Goal: Transaction & Acquisition: Book appointment/travel/reservation

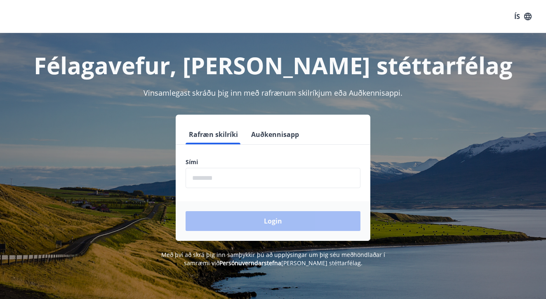
click at [249, 183] on input "phone" at bounding box center [273, 178] width 175 height 20
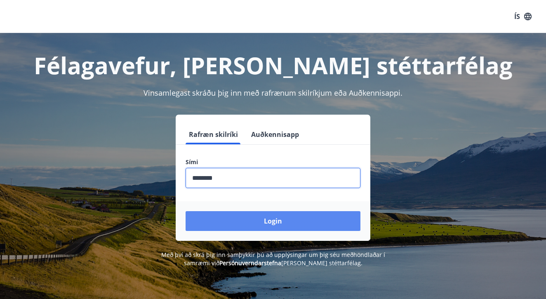
type input "********"
click at [286, 228] on button "Login" at bounding box center [273, 221] width 175 height 20
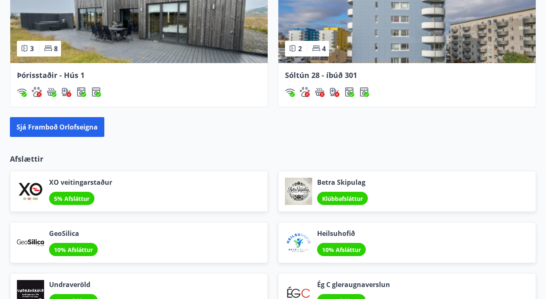
scroll to position [815, 0]
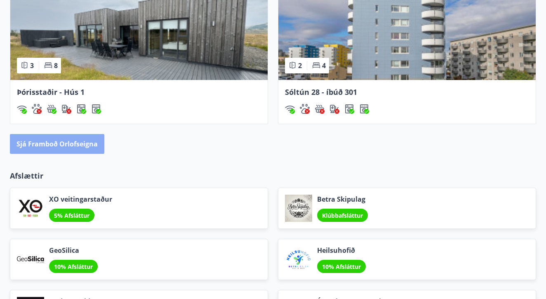
click at [66, 146] on button "Sjá framboð orlofseigna" at bounding box center [57, 144] width 94 height 20
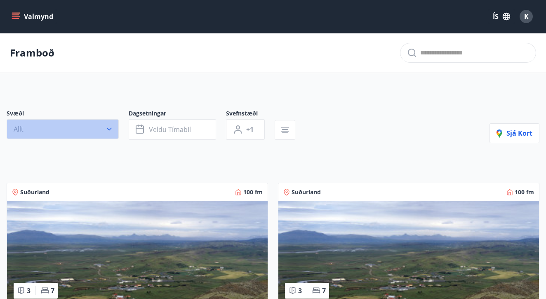
click at [99, 130] on button "Allt" at bounding box center [63, 129] width 112 height 20
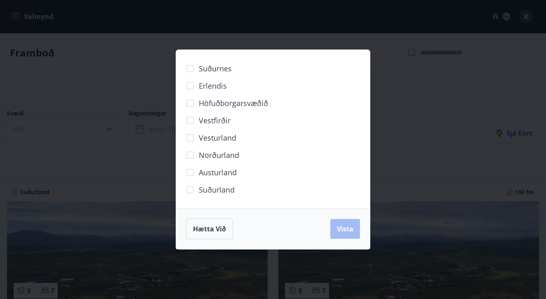
click at [218, 190] on span "Suðurland" at bounding box center [217, 189] width 36 height 11
click at [341, 226] on span "Vista" at bounding box center [345, 228] width 16 height 9
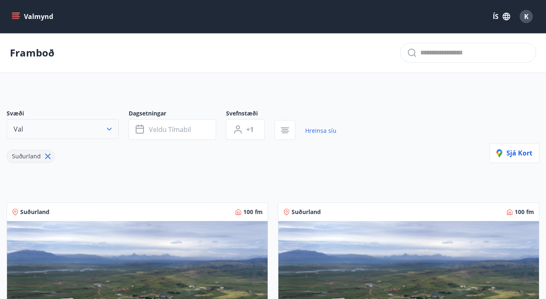
click at [91, 126] on button "Val" at bounding box center [63, 129] width 112 height 20
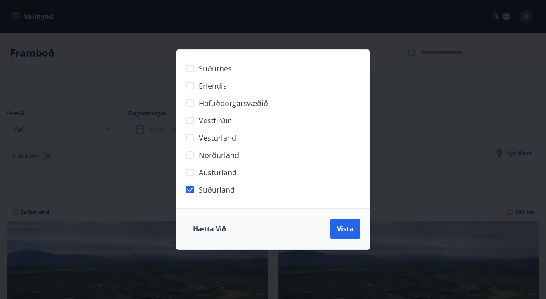
click at [233, 105] on span "Höfuðborgarsvæðið" at bounding box center [233, 103] width 69 height 11
click at [347, 228] on span "Vista" at bounding box center [345, 228] width 16 height 9
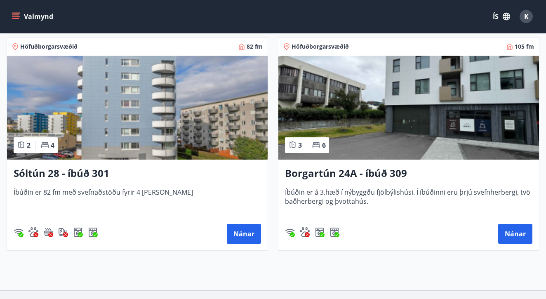
scroll to position [165, 0]
click at [247, 227] on button "Nánar" at bounding box center [244, 234] width 34 height 20
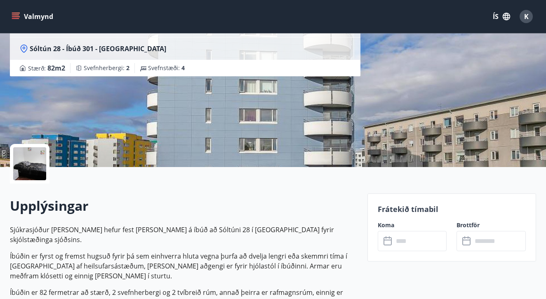
scroll to position [143, 0]
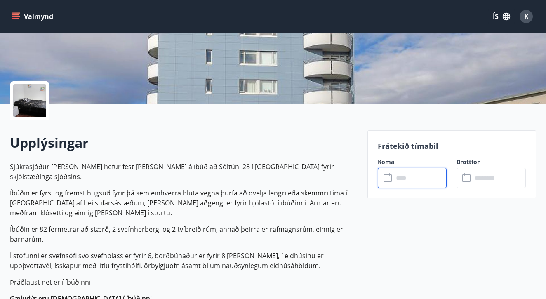
click at [397, 178] on input "text" at bounding box center [420, 178] width 54 height 20
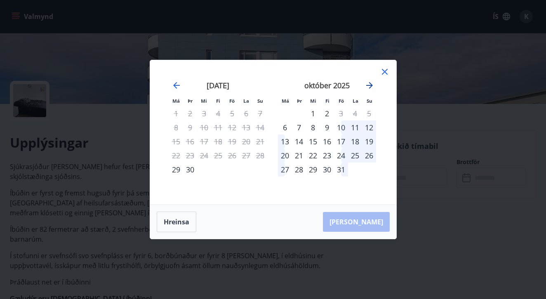
click at [369, 84] on icon "Move forward to switch to the next month." at bounding box center [369, 85] width 10 height 10
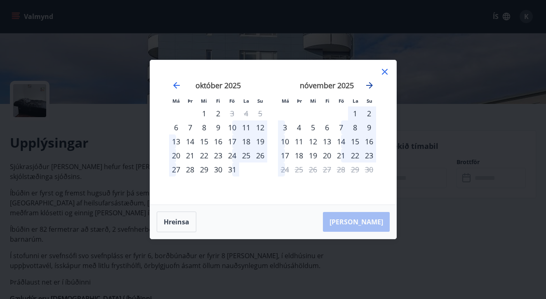
click at [369, 84] on icon "Move forward to switch to the next month." at bounding box center [369, 85] width 10 height 10
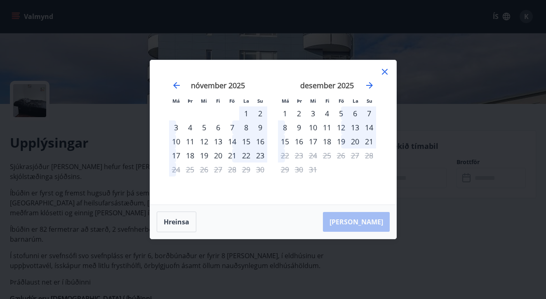
click at [341, 140] on div "19" at bounding box center [341, 141] width 14 height 14
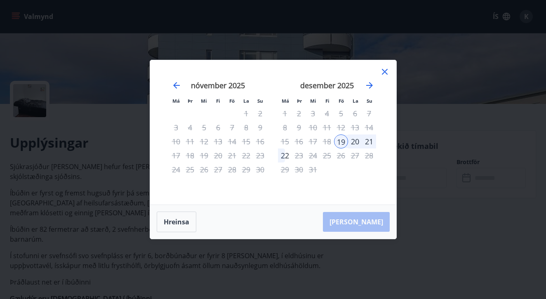
click at [357, 142] on div "20" at bounding box center [355, 141] width 14 height 14
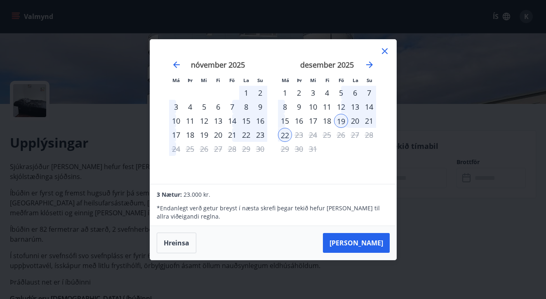
click at [368, 119] on div "21" at bounding box center [369, 121] width 14 height 14
click at [369, 122] on div "21" at bounding box center [369, 121] width 14 height 14
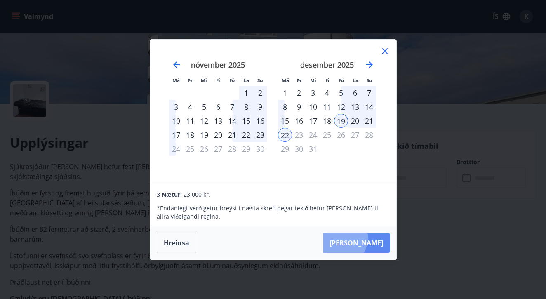
click at [362, 237] on button "Taka Frá" at bounding box center [356, 243] width 67 height 20
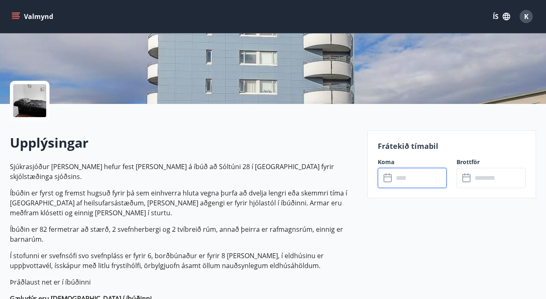
type input "******"
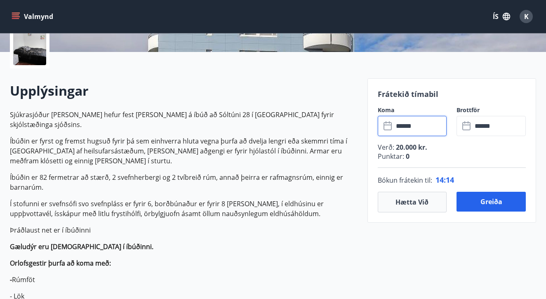
scroll to position [197, 0]
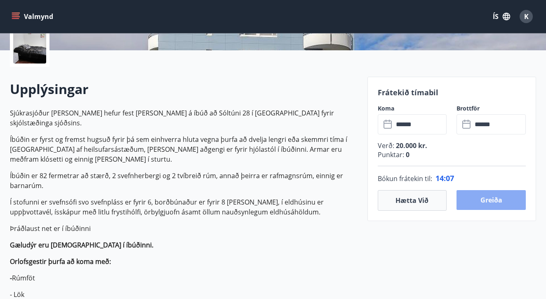
click at [486, 198] on button "Greiða" at bounding box center [490, 200] width 69 height 20
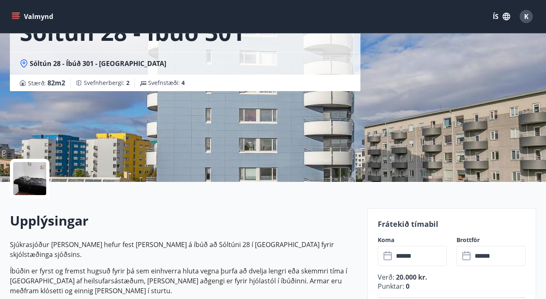
scroll to position [98, 0]
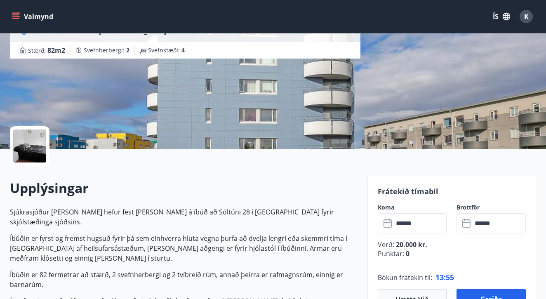
click at [24, 148] on div at bounding box center [29, 145] width 33 height 33
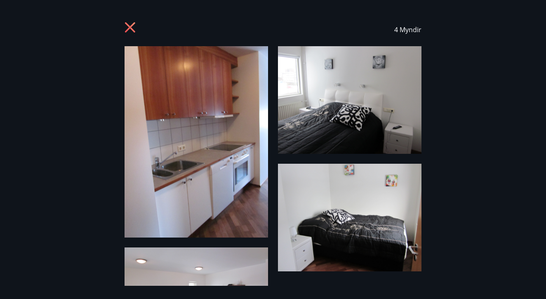
scroll to position [0, 0]
click at [129, 27] on icon at bounding box center [130, 27] width 10 height 10
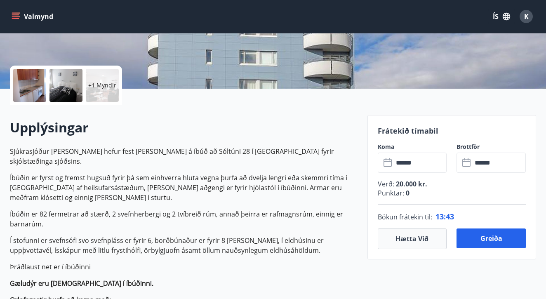
scroll to position [202, 0]
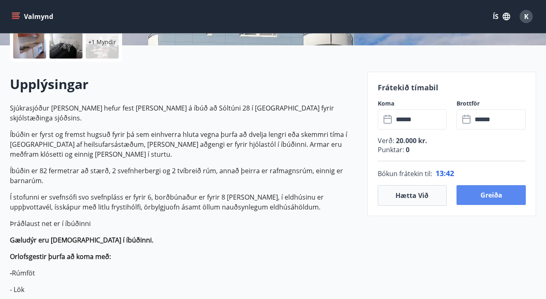
click at [471, 189] on button "Greiða" at bounding box center [490, 195] width 69 height 20
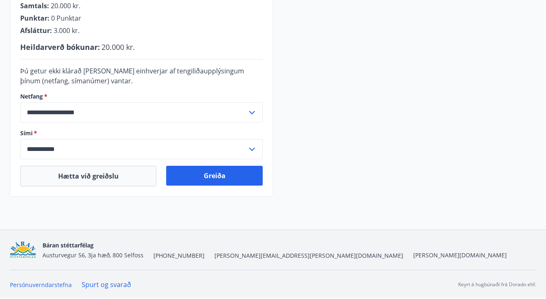
scroll to position [248, 0]
click at [185, 172] on button "Greiða" at bounding box center [214, 176] width 96 height 20
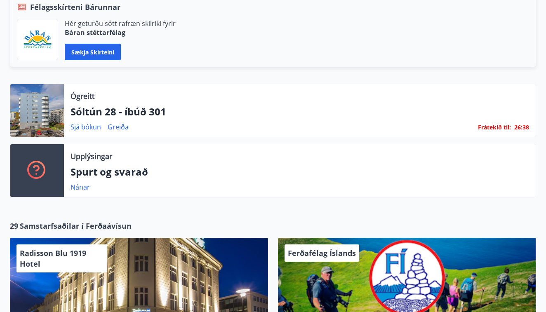
scroll to position [194, 0]
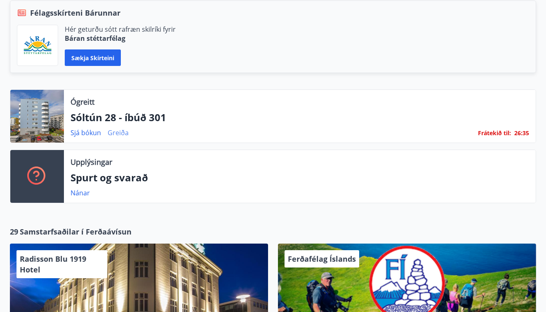
click at [117, 134] on link "Greiða" at bounding box center [118, 132] width 21 height 9
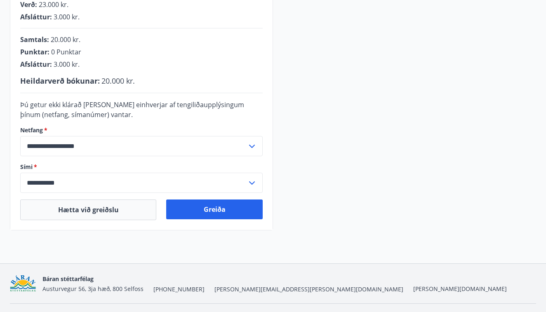
scroll to position [217, 0]
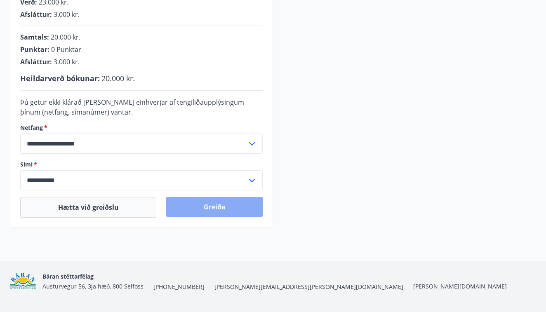
click at [216, 202] on button "Greiða" at bounding box center [214, 207] width 96 height 20
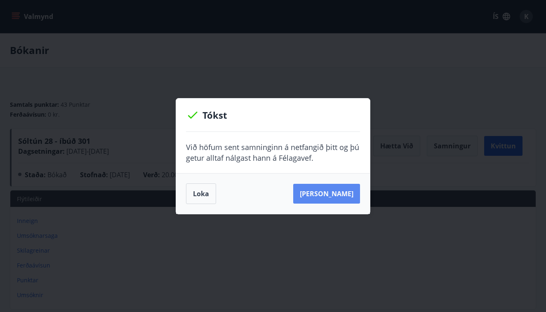
click at [327, 193] on button "[PERSON_NAME]" at bounding box center [326, 194] width 67 height 20
click at [197, 195] on button "Loka" at bounding box center [201, 193] width 30 height 21
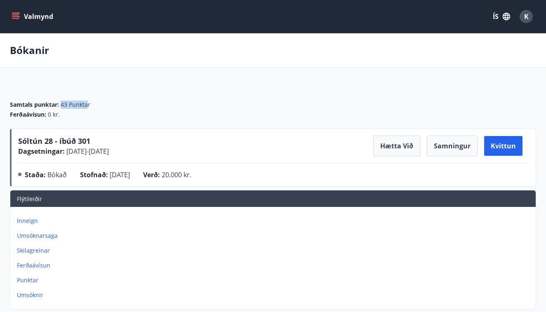
drag, startPoint x: 89, startPoint y: 103, endPoint x: 59, endPoint y: 103, distance: 29.7
click at [59, 103] on div "Samtals punktar : 43 Punktar" at bounding box center [273, 105] width 526 height 8
click at [96, 89] on div "Samtals punktar : 43 Punktar Ferðaávísun : 0 kr." at bounding box center [273, 106] width 526 height 45
click at [14, 21] on button "Valmynd" at bounding box center [33, 16] width 47 height 15
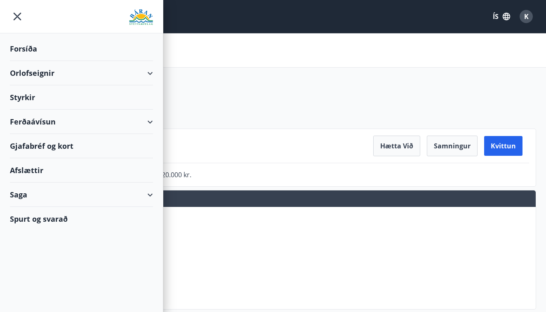
click at [34, 70] on div "Orlofseignir" at bounding box center [81, 73] width 143 height 24
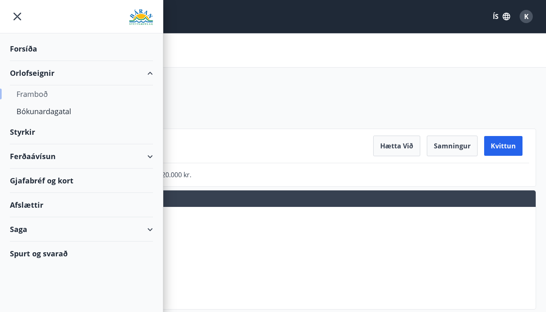
click at [38, 96] on div "Framboð" at bounding box center [81, 93] width 130 height 17
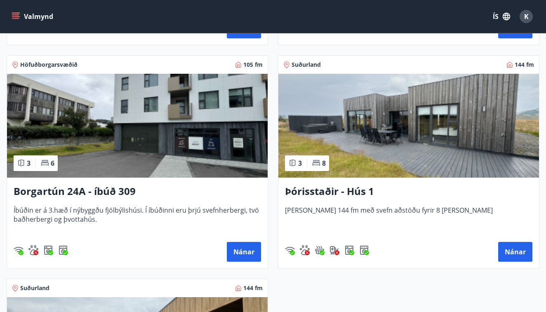
scroll to position [798, 0]
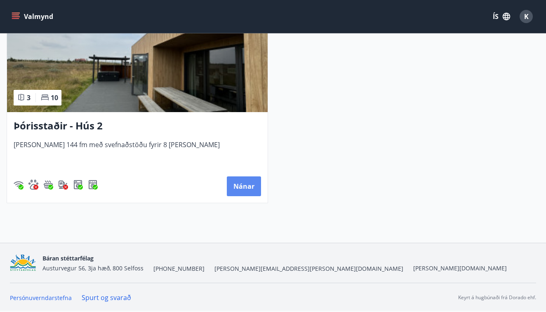
click at [246, 185] on button "Nánar" at bounding box center [244, 186] width 34 height 20
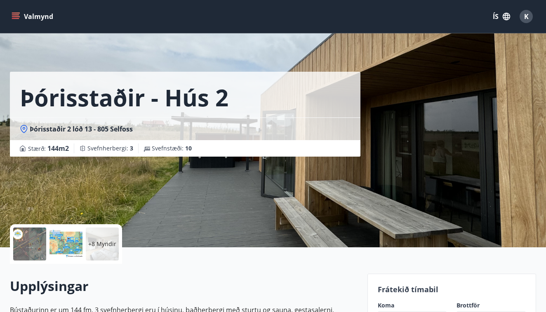
click at [103, 244] on p "+8 Myndir" at bounding box center [102, 244] width 28 height 8
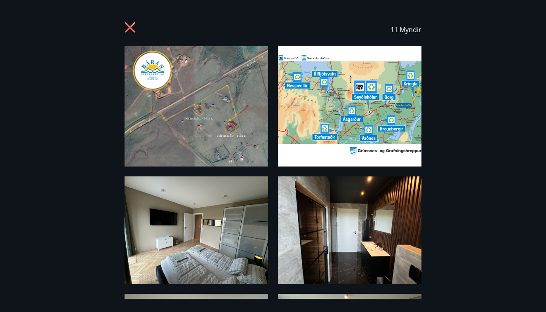
click at [134, 28] on icon at bounding box center [131, 28] width 13 height 13
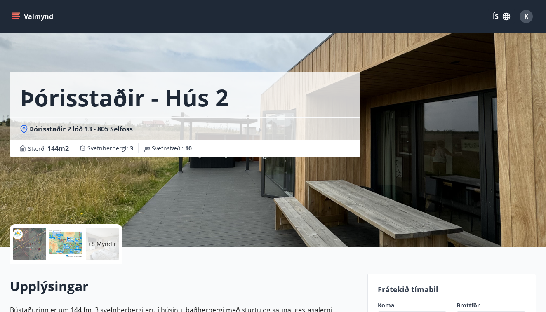
click at [65, 246] on div at bounding box center [65, 244] width 33 height 33
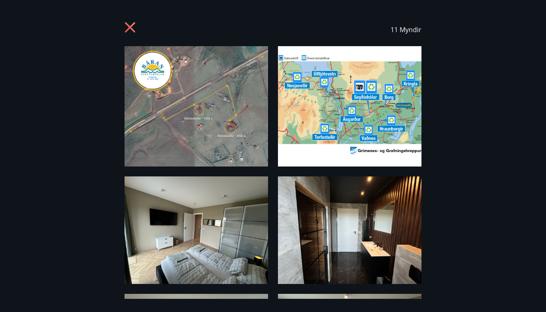
click at [129, 28] on icon at bounding box center [130, 27] width 10 height 10
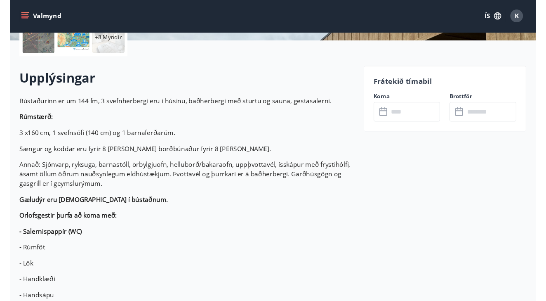
scroll to position [207, 0]
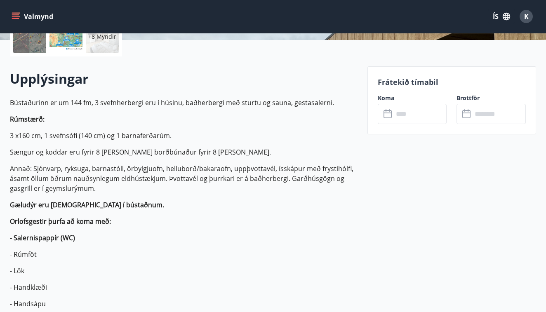
click at [404, 118] on input "text" at bounding box center [420, 114] width 54 height 20
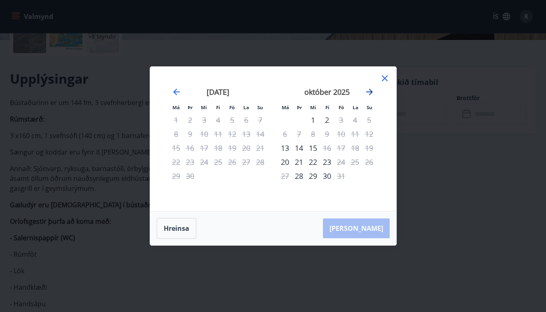
click at [370, 92] on icon "Move forward to switch to the next month." at bounding box center [369, 92] width 7 height 7
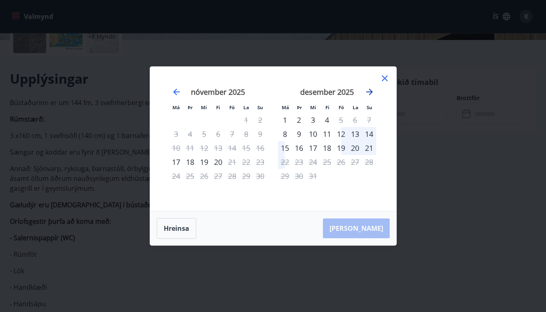
click at [368, 96] on icon "Move forward to switch to the next month." at bounding box center [369, 92] width 10 height 10
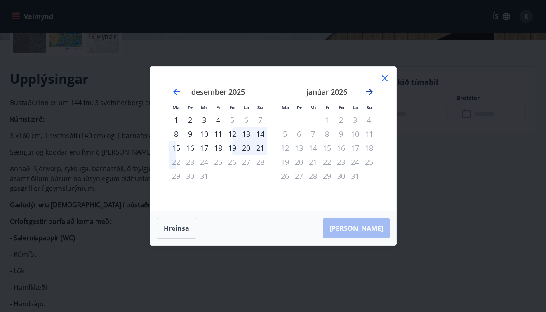
click at [368, 96] on icon "Move forward to switch to the next month." at bounding box center [369, 92] width 10 height 10
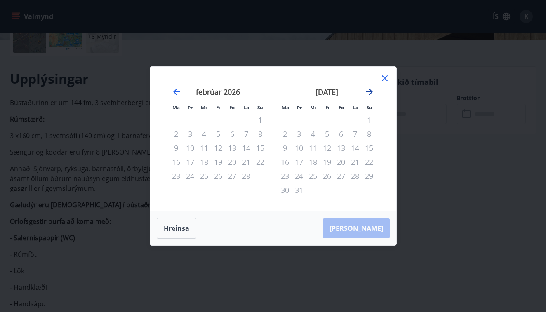
click at [368, 96] on icon "Move forward to switch to the next month." at bounding box center [369, 92] width 10 height 10
click at [176, 94] on icon "Move backward to switch to the previous month." at bounding box center [176, 92] width 7 height 7
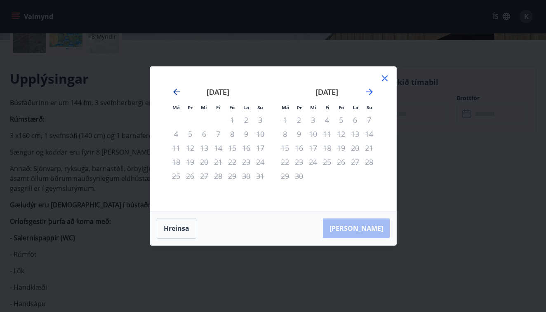
click at [176, 94] on icon "Move backward to switch to the previous month." at bounding box center [176, 92] width 7 height 7
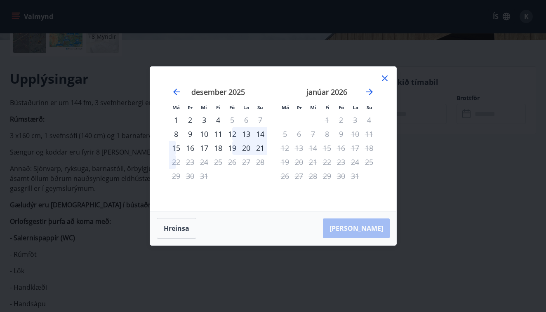
click at [231, 134] on div "12" at bounding box center [232, 134] width 14 height 14
click at [177, 148] on div "15" at bounding box center [176, 148] width 14 height 14
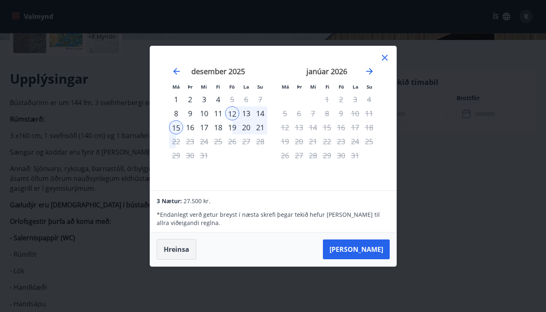
click at [176, 251] on button "Hreinsa" at bounding box center [177, 249] width 40 height 21
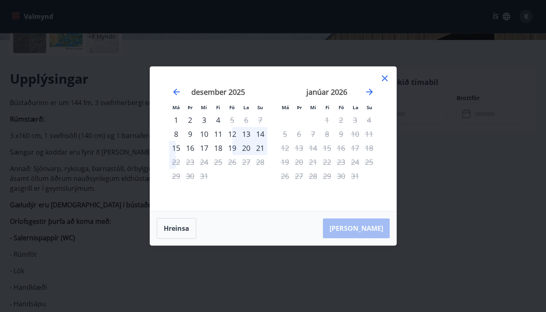
click at [388, 75] on icon at bounding box center [385, 78] width 10 height 10
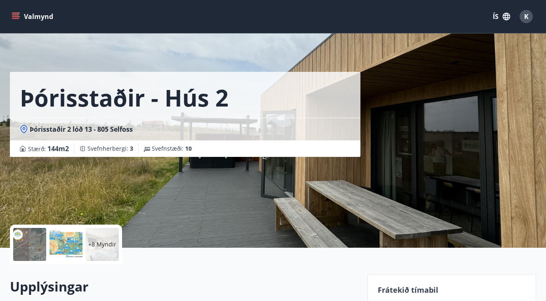
scroll to position [0, 0]
click at [46, 18] on button "Valmynd" at bounding box center [33, 16] width 47 height 15
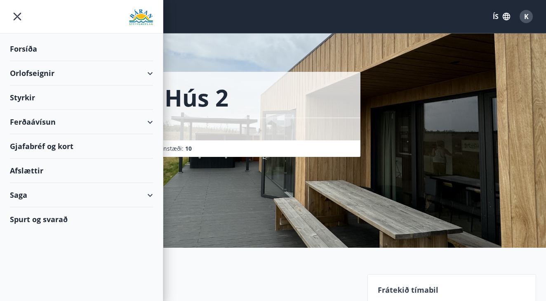
click at [47, 168] on div "Afslættir" at bounding box center [81, 170] width 143 height 24
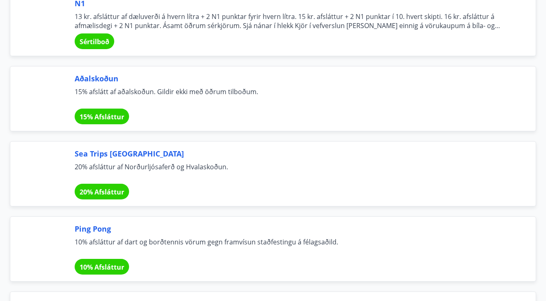
scroll to position [3269, 0]
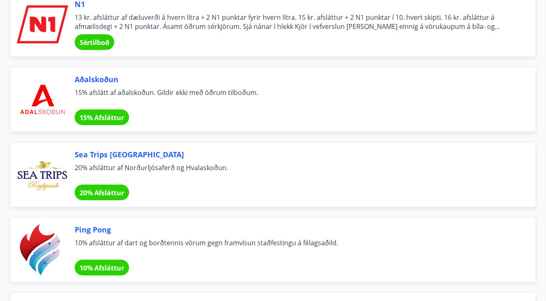
click at [109, 116] on span "15% Afsláttur" at bounding box center [102, 117] width 45 height 9
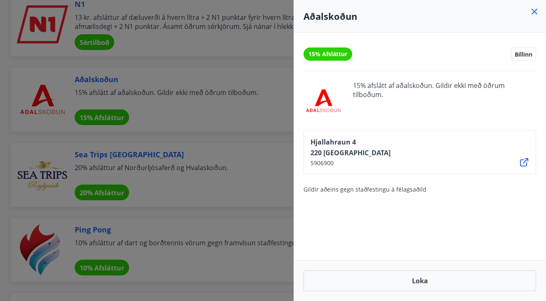
click at [536, 9] on icon at bounding box center [534, 12] width 6 height 6
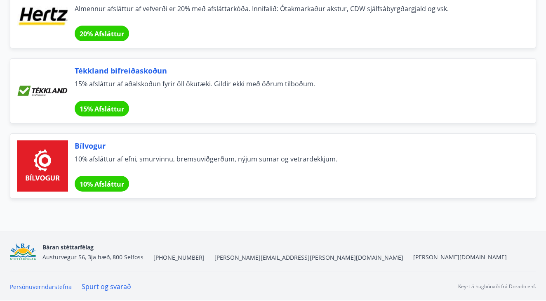
scroll to position [5754, 0]
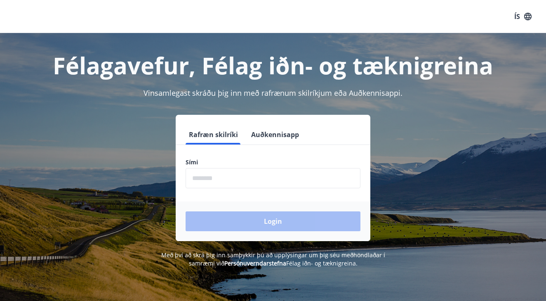
click at [284, 174] on input "phone" at bounding box center [273, 178] width 175 height 20
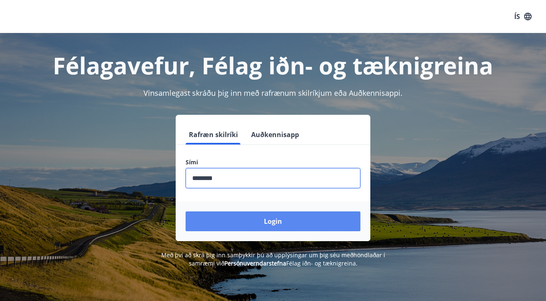
type input "********"
click at [293, 224] on button "Login" at bounding box center [273, 221] width 175 height 20
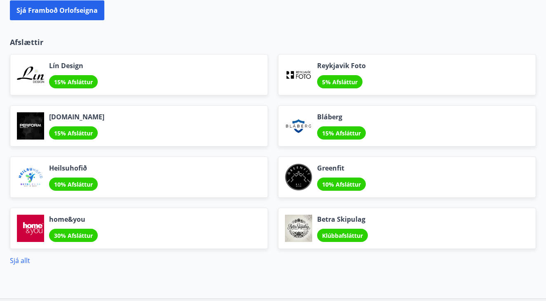
scroll to position [920, 0]
click at [18, 261] on link "Sjá allt" at bounding box center [20, 260] width 20 height 9
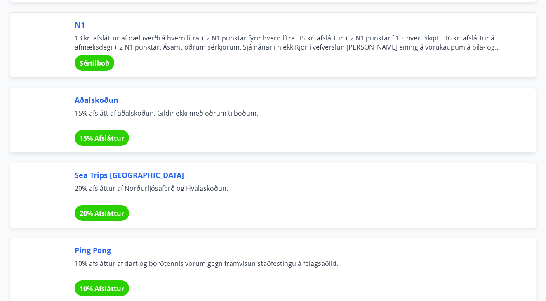
scroll to position [3176, 0]
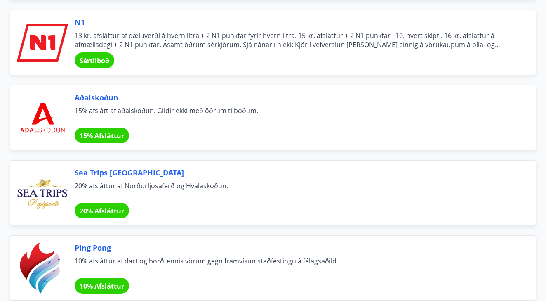
click at [92, 66] on div "Sértilboð" at bounding box center [95, 60] width 40 height 16
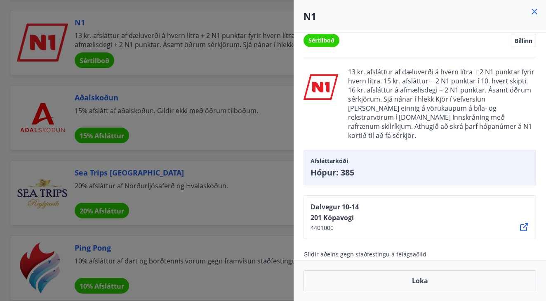
scroll to position [13, 0]
click at [533, 10] on icon at bounding box center [534, 12] width 6 height 6
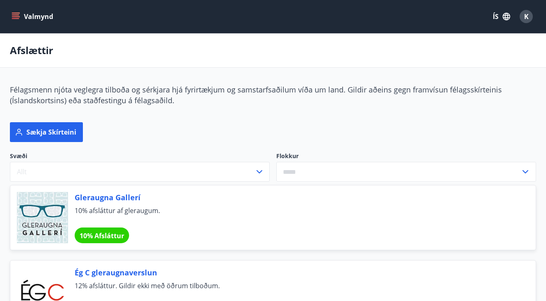
scroll to position [0, 0]
